Goal: Use online tool/utility: Utilize a website feature to perform a specific function

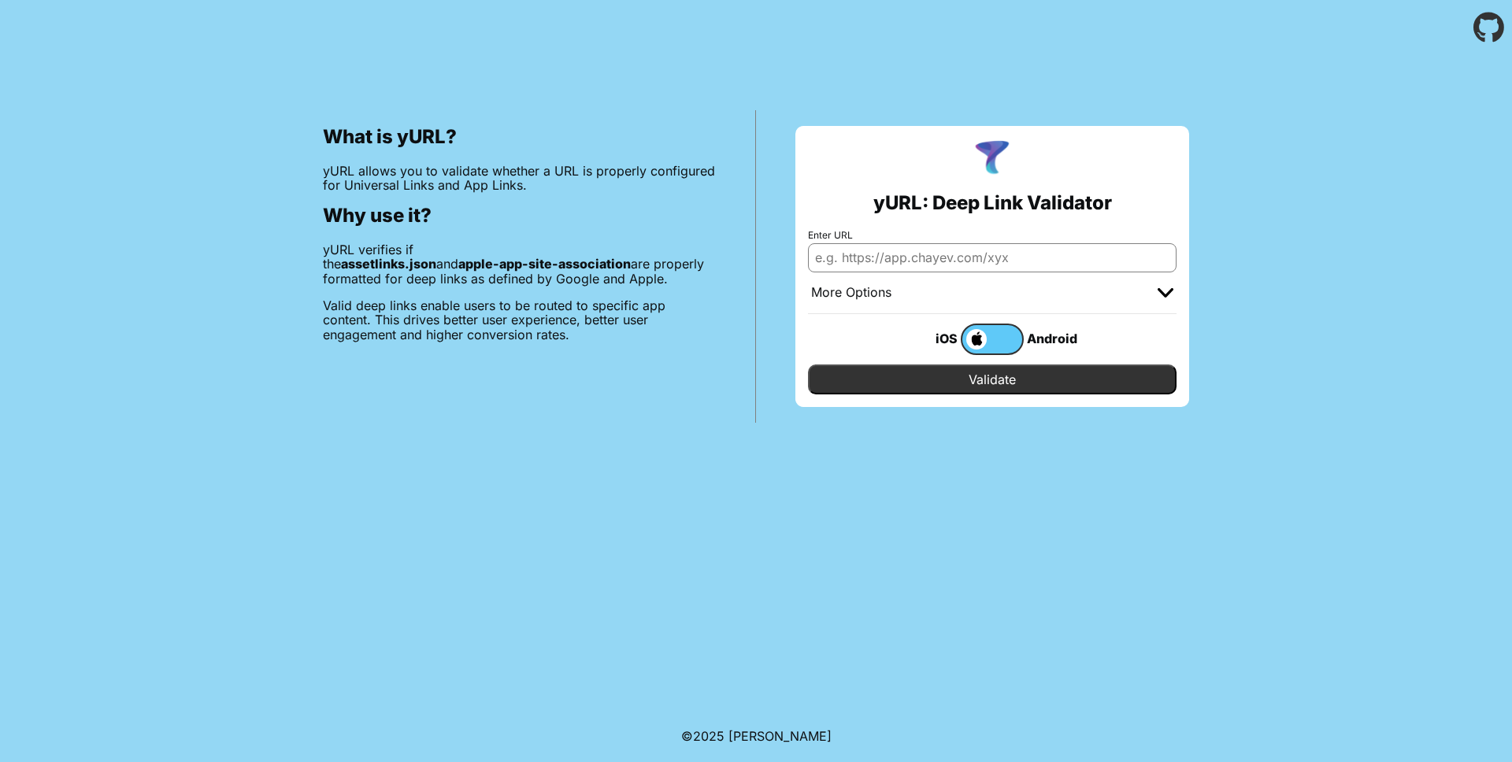
click at [827, 257] on input "Enter URL" at bounding box center [992, 257] width 369 height 28
type input "[URL][DOMAIN_NAME]"
click at [808, 365] on input "Validate" at bounding box center [992, 380] width 369 height 30
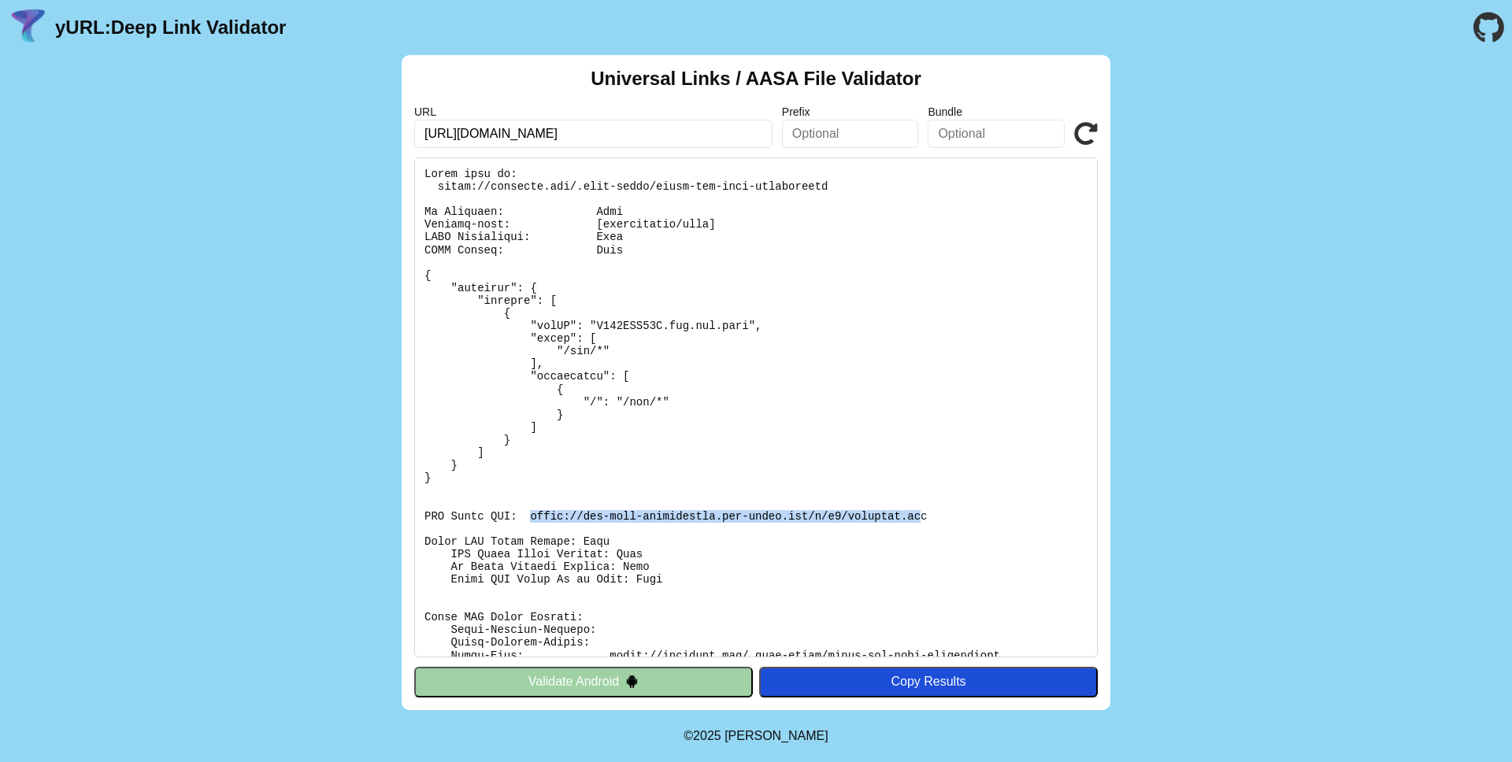
drag, startPoint x: 532, startPoint y: 516, endPoint x: 925, endPoint y: 514, distance: 393.0
click at [925, 514] on pre at bounding box center [756, 408] width 684 height 500
copy pre "[URL][DOMAIN_NAME][DOMAIN_NAME]"
